Goal: Check status: Check status

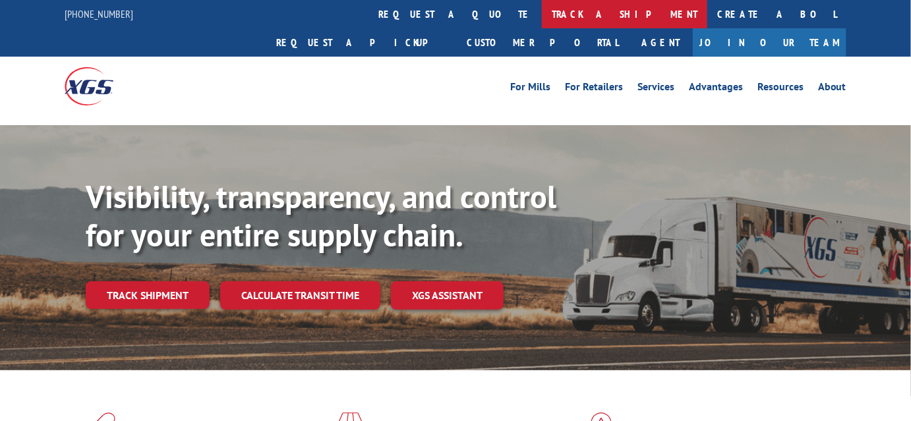
click at [542, 11] on link "track a shipment" at bounding box center [625, 14] width 166 height 28
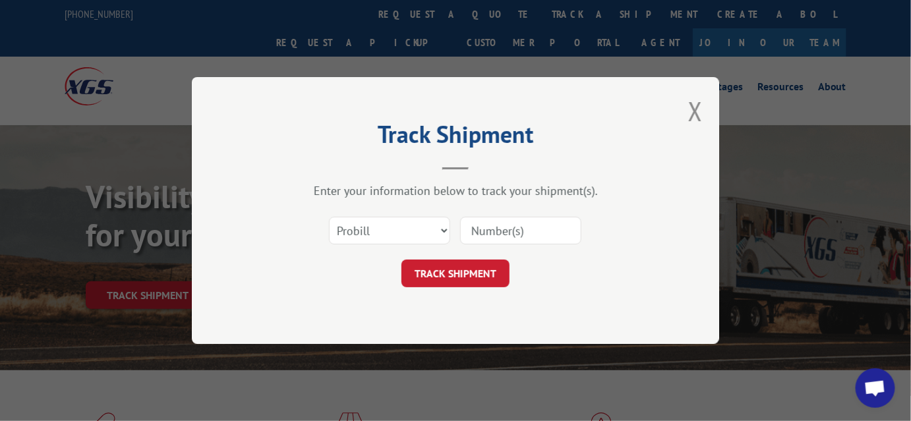
click at [524, 239] on input at bounding box center [520, 231] width 121 height 28
type input "2851620"
click at [483, 274] on button "TRACK SHIPMENT" at bounding box center [456, 274] width 108 height 28
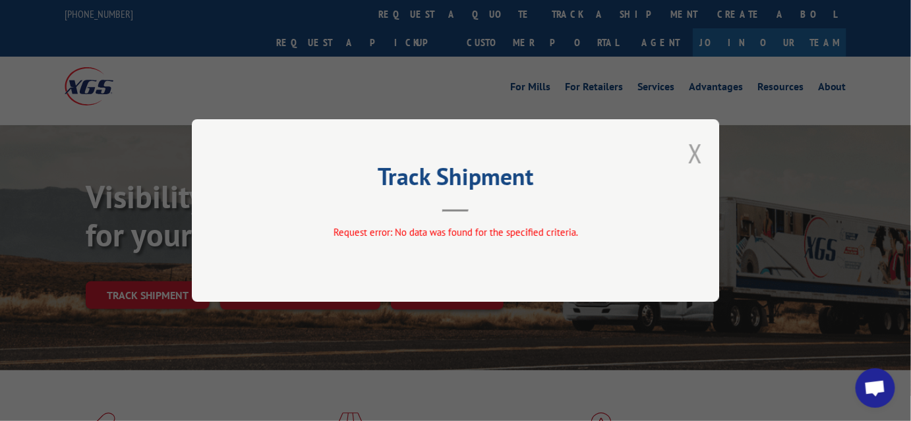
click at [700, 149] on button "Close modal" at bounding box center [695, 153] width 15 height 35
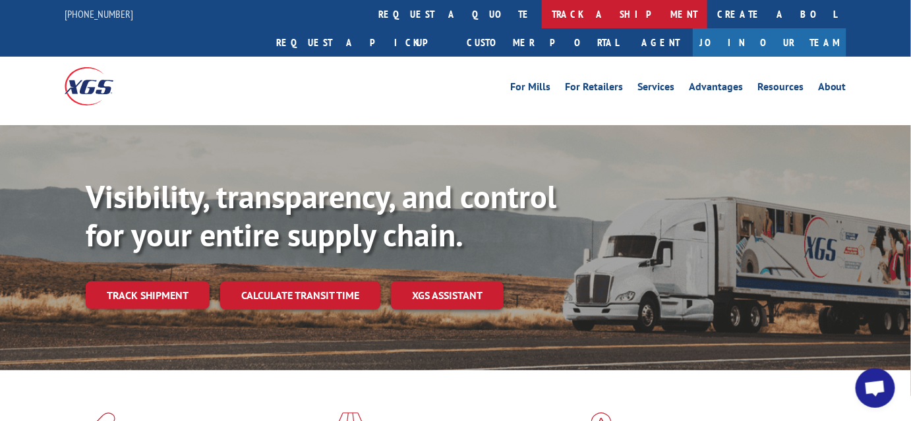
click at [542, 12] on link "track a shipment" at bounding box center [625, 14] width 166 height 28
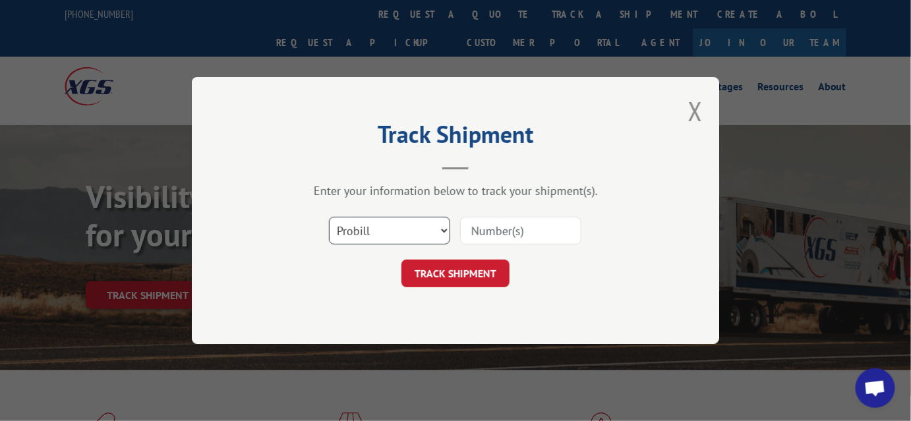
click at [432, 233] on select "Select category... Probill BOL PO" at bounding box center [389, 231] width 121 height 28
select select "bol"
click at [329, 217] on select "Select category... Probill BOL PO" at bounding box center [389, 231] width 121 height 28
click at [485, 237] on input at bounding box center [520, 231] width 121 height 28
type input "2851620"
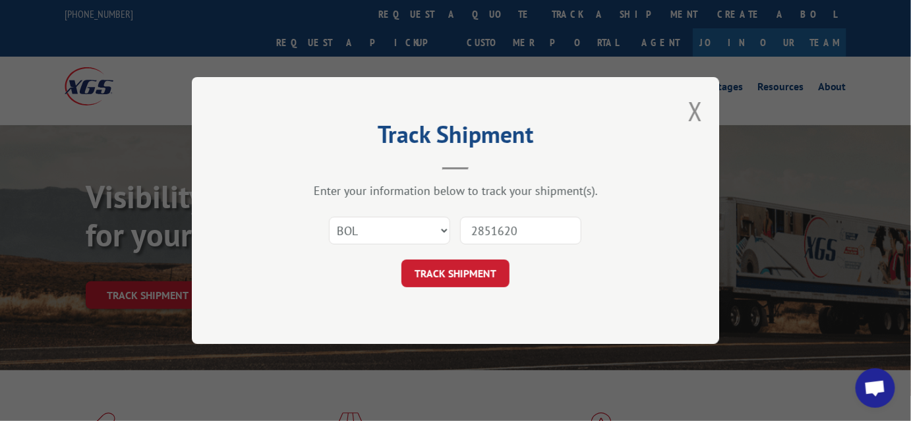
click button "TRACK SHIPMENT" at bounding box center [456, 274] width 108 height 28
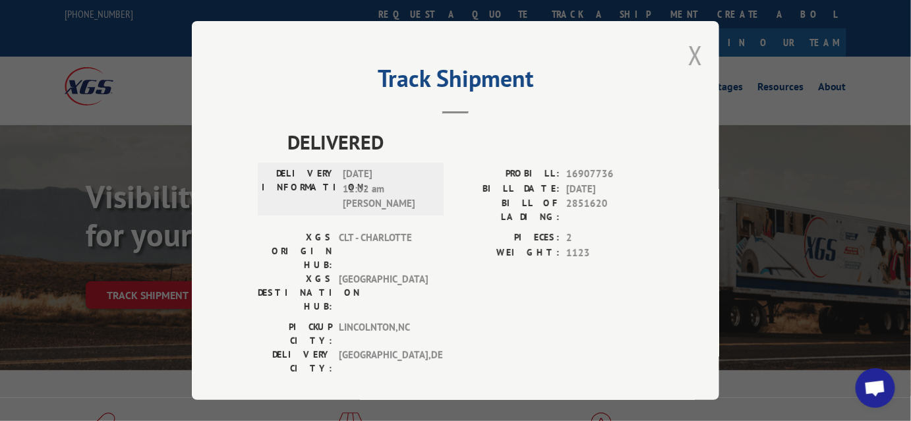
click at [692, 57] on button "Close modal" at bounding box center [695, 55] width 15 height 35
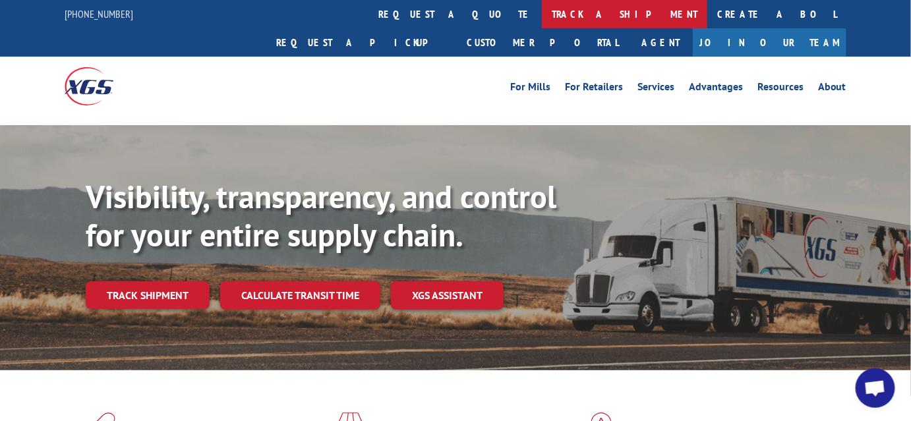
click at [542, 15] on link "track a shipment" at bounding box center [625, 14] width 166 height 28
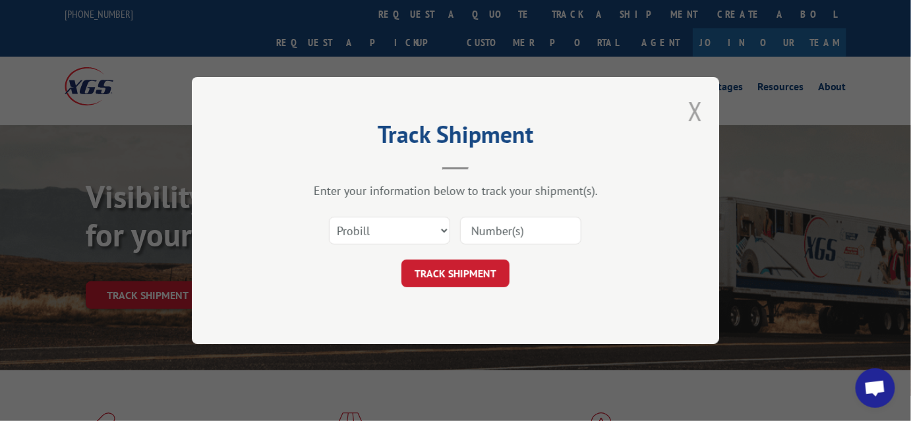
click at [697, 117] on button "Close modal" at bounding box center [695, 111] width 15 height 35
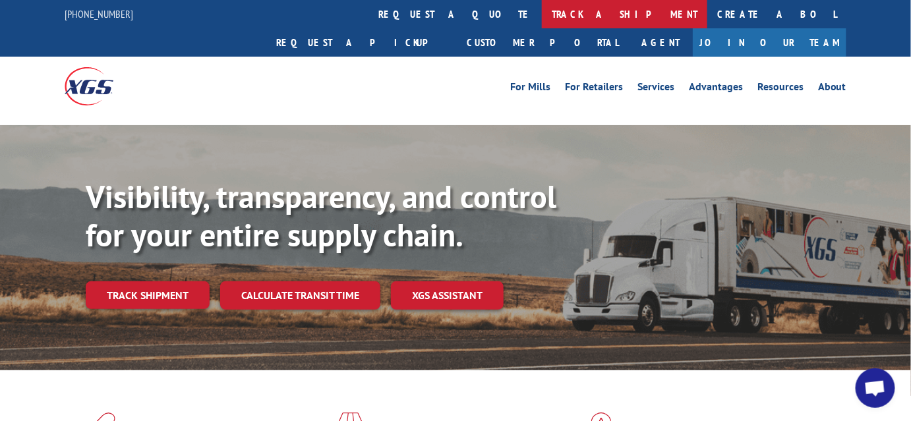
click at [542, 14] on link "track a shipment" at bounding box center [625, 14] width 166 height 28
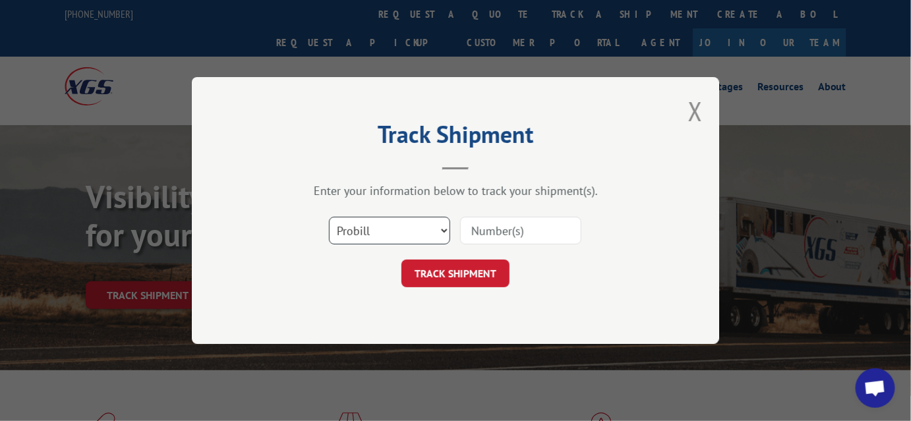
click at [439, 229] on select "Select category... Probill BOL PO" at bounding box center [389, 231] width 121 height 28
select select "po"
click at [329, 217] on select "Select category... Probill BOL PO" at bounding box center [389, 231] width 121 height 28
click at [506, 228] on input at bounding box center [520, 231] width 121 height 28
type input "6441"
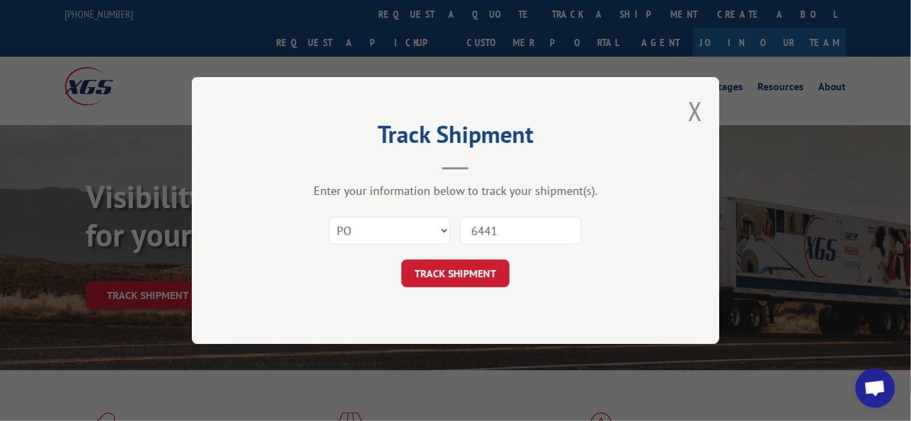
click button "TRACK SHIPMENT" at bounding box center [456, 274] width 108 height 28
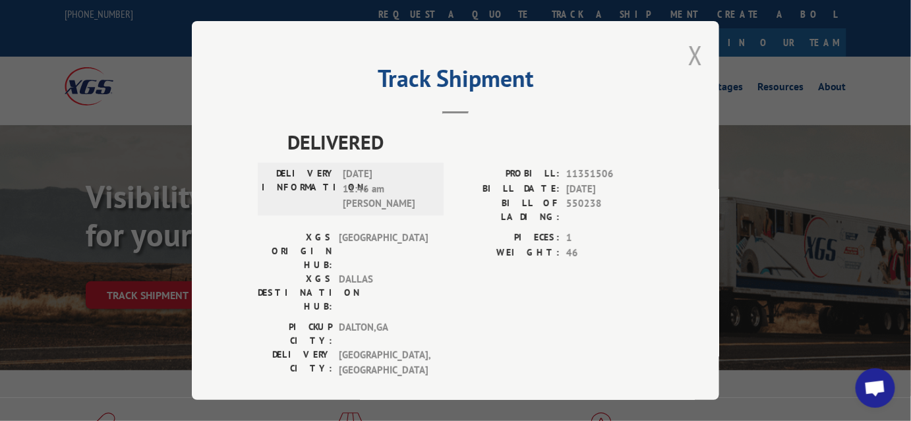
click at [688, 51] on button "Close modal" at bounding box center [695, 55] width 15 height 35
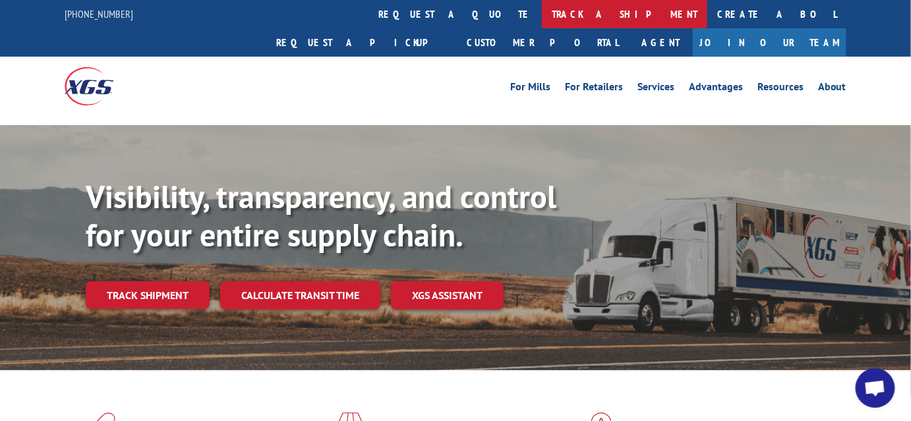
click at [542, 17] on link "track a shipment" at bounding box center [625, 14] width 166 height 28
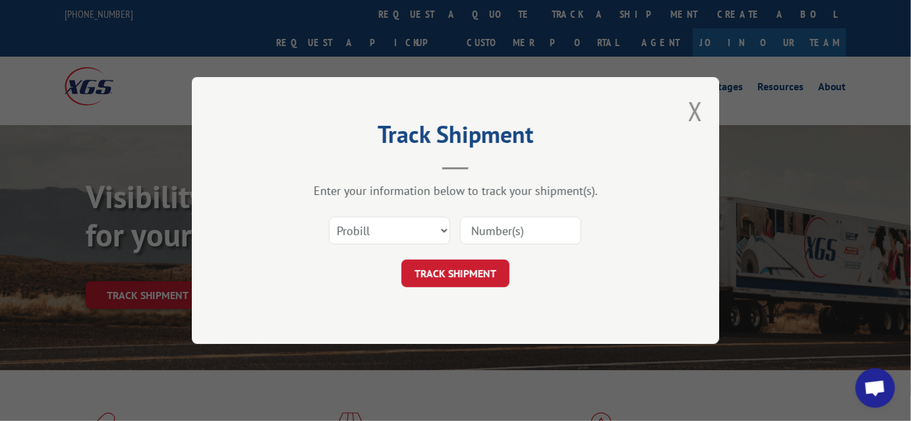
click at [504, 232] on input at bounding box center [520, 231] width 121 height 28
click at [702, 110] on button "Close modal" at bounding box center [695, 111] width 15 height 35
